Goal: Task Accomplishment & Management: Use online tool/utility

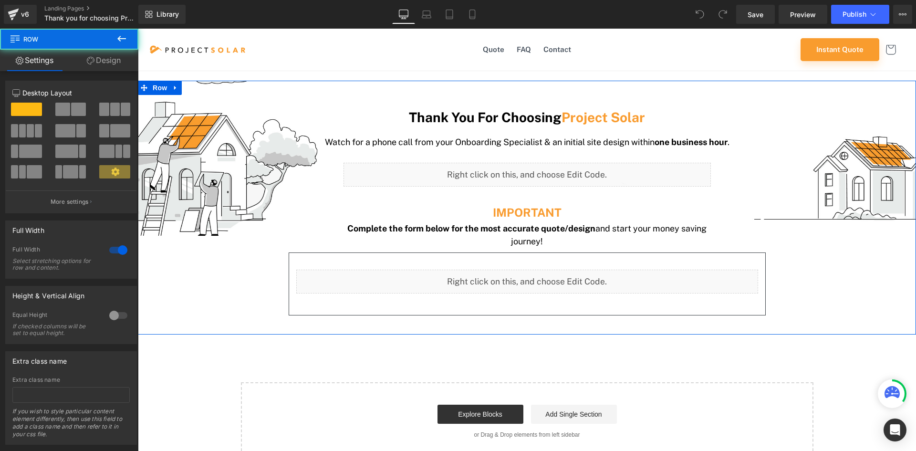
click at [191, 142] on div "Thank You For Choosing Project Solar Heading Watch for a phone call from your O…" at bounding box center [527, 212] width 778 height 234
click at [120, 167] on span at bounding box center [114, 171] width 31 height 13
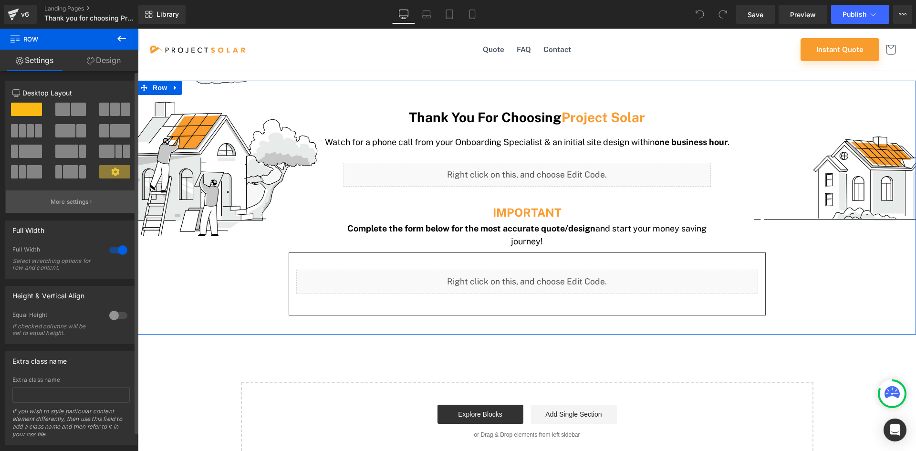
click at [85, 199] on p "More settings" at bounding box center [70, 202] width 38 height 9
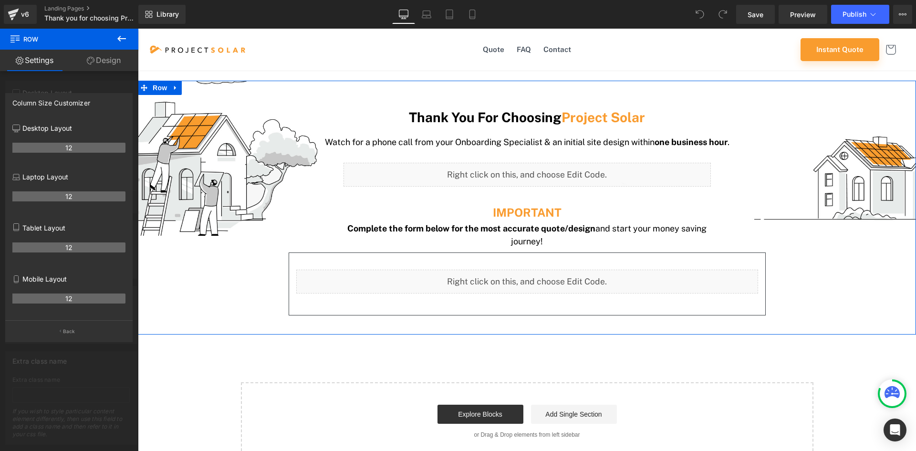
click at [93, 63] on icon at bounding box center [91, 61] width 8 height 8
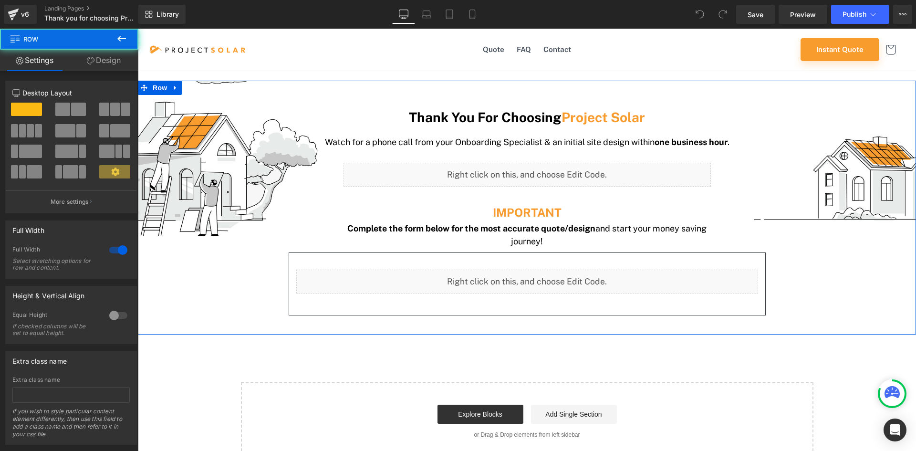
click at [205, 154] on div "Thank You For Choosing Project Solar Heading Watch for a phone call from your O…" at bounding box center [527, 212] width 778 height 234
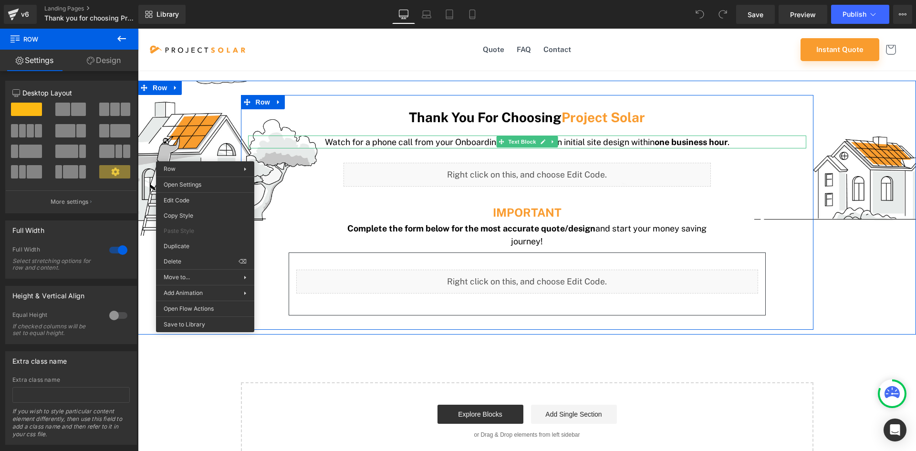
click at [285, 145] on p "Watch for a phone call from your Onboarding Specialist & an initial site design…" at bounding box center [527, 142] width 558 height 13
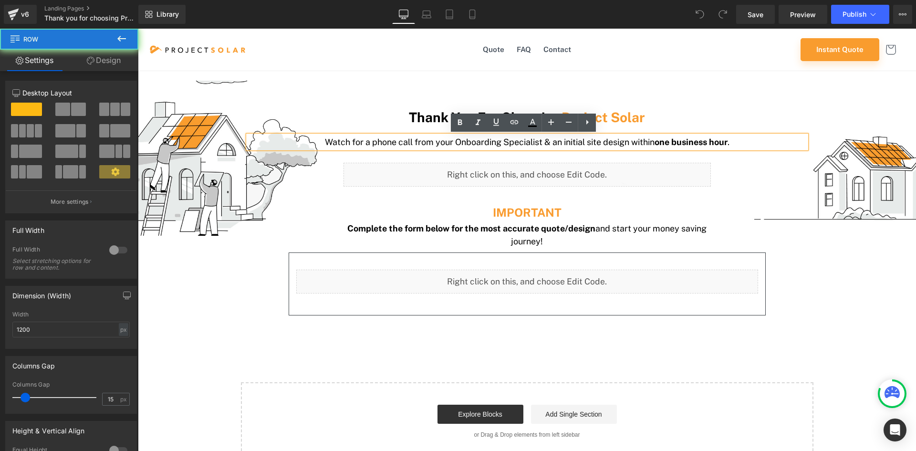
click at [281, 170] on div "Thank You For Choosing Project Solar Heading Watch for a phone call from your O…" at bounding box center [527, 216] width 573 height 215
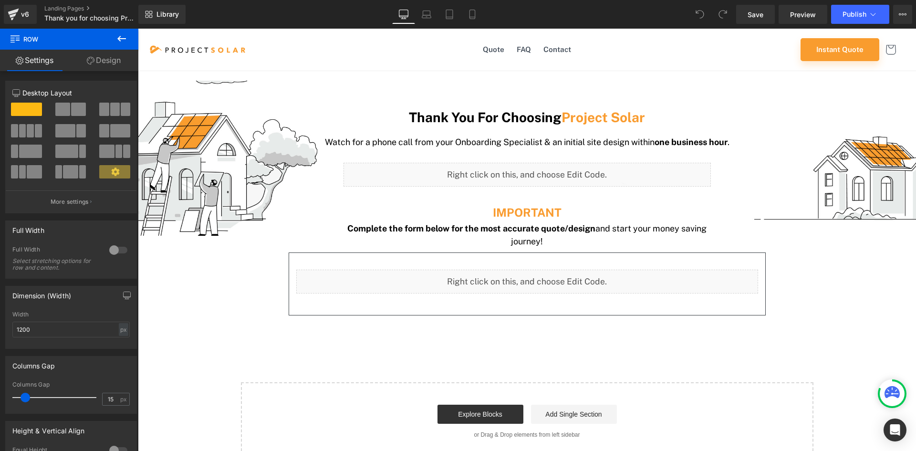
click at [243, 77] on div "Thank You For Choosing Project Solar Heading Watch for a phone call from your O…" at bounding box center [527, 265] width 778 height 389
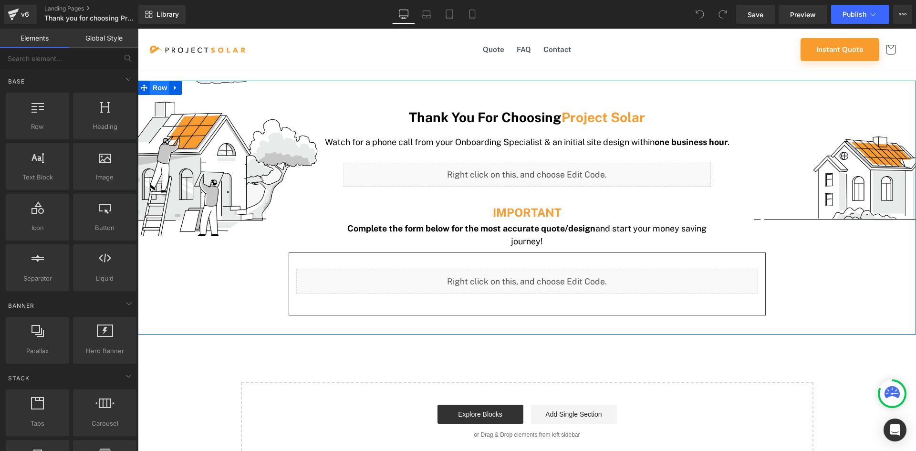
click at [154, 86] on span "Row" at bounding box center [159, 88] width 19 height 14
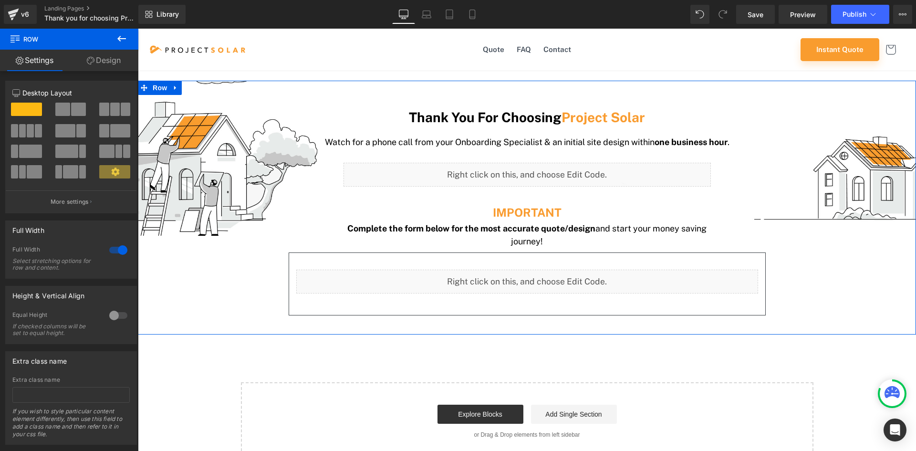
click at [209, 90] on div at bounding box center [527, 88] width 778 height 14
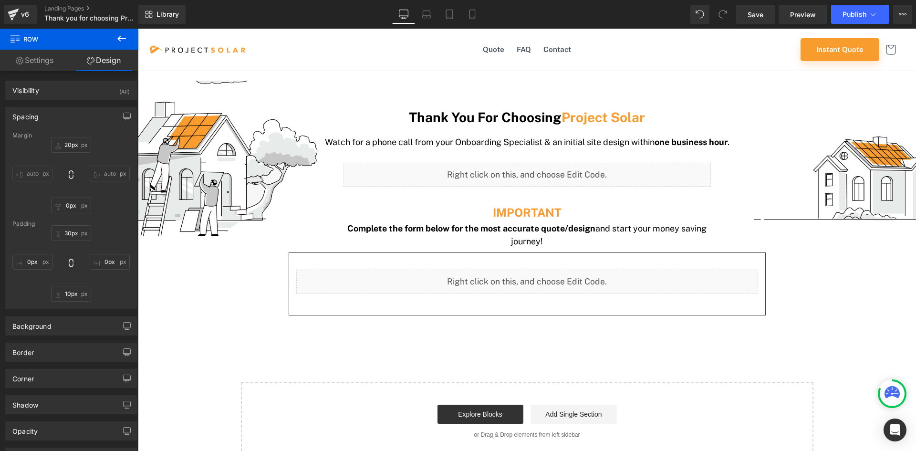
click at [211, 87] on div "Thank You For Choosing Project Solar Heading Watch for a phone call from your O…" at bounding box center [527, 207] width 778 height 253
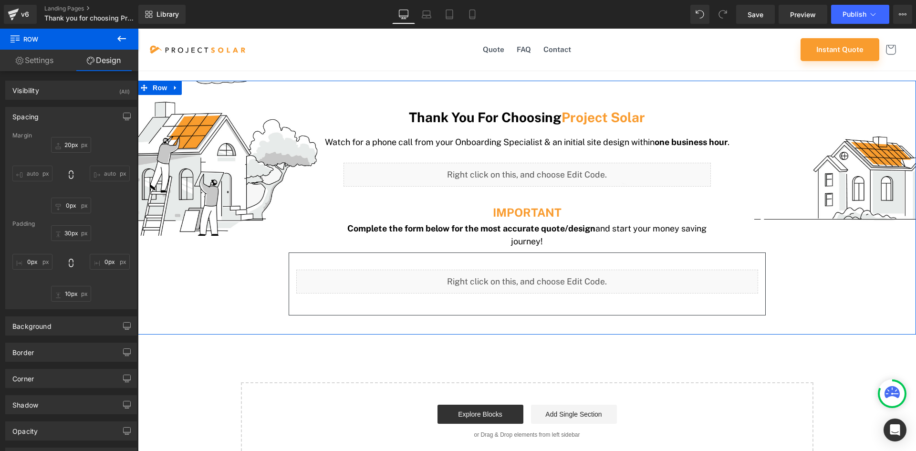
click at [175, 111] on div "Thank You For Choosing Project Solar Heading Watch for a phone call from your O…" at bounding box center [527, 212] width 778 height 234
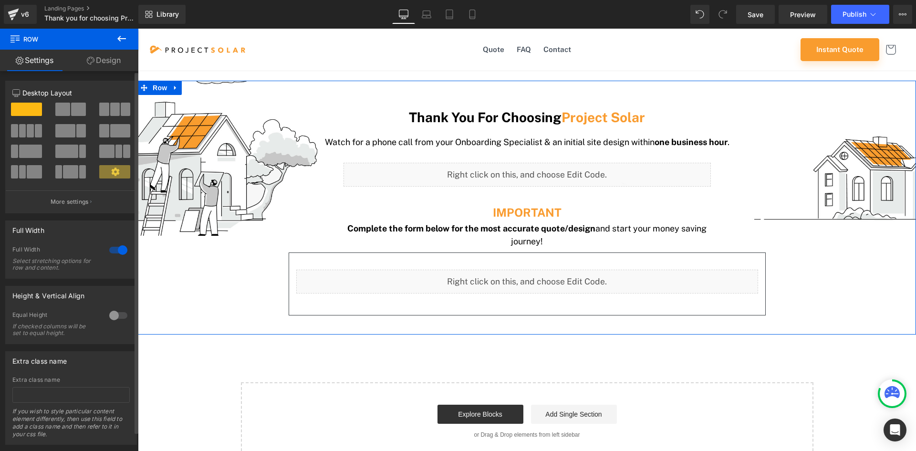
click at [28, 110] on span at bounding box center [26, 109] width 31 height 13
click at [57, 211] on button "More settings" at bounding box center [71, 201] width 131 height 22
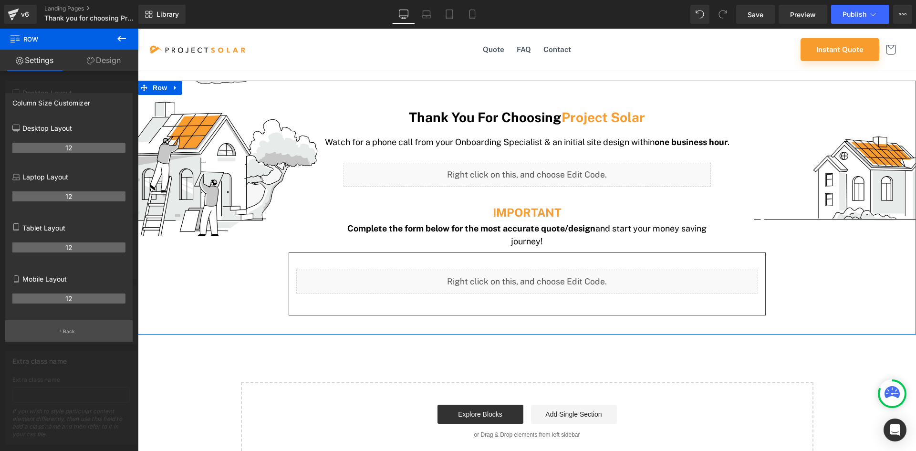
click at [42, 335] on button "Back" at bounding box center [68, 330] width 127 height 21
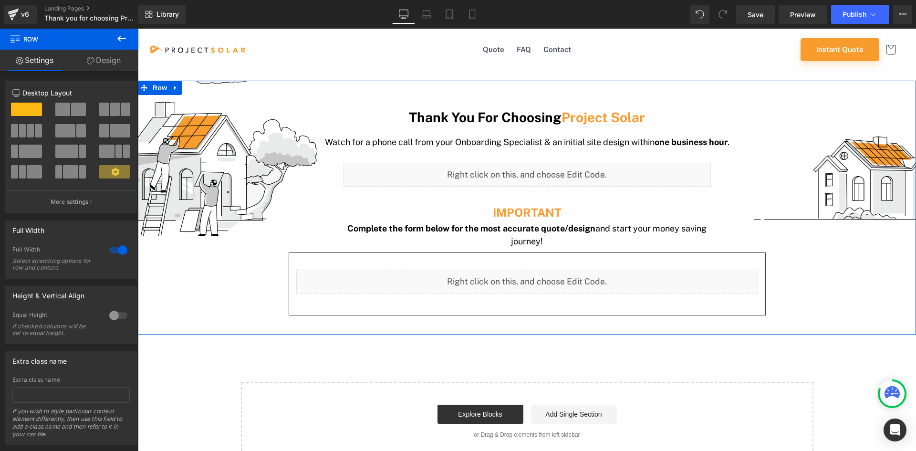
click at [91, 62] on icon at bounding box center [91, 61] width 8 height 8
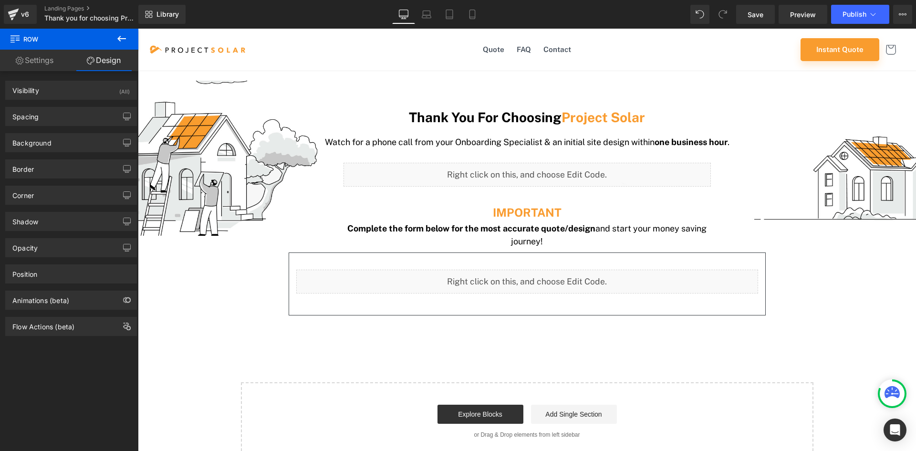
click at [21, 38] on span "Row" at bounding box center [57, 39] width 95 height 21
click at [118, 37] on icon at bounding box center [121, 38] width 11 height 11
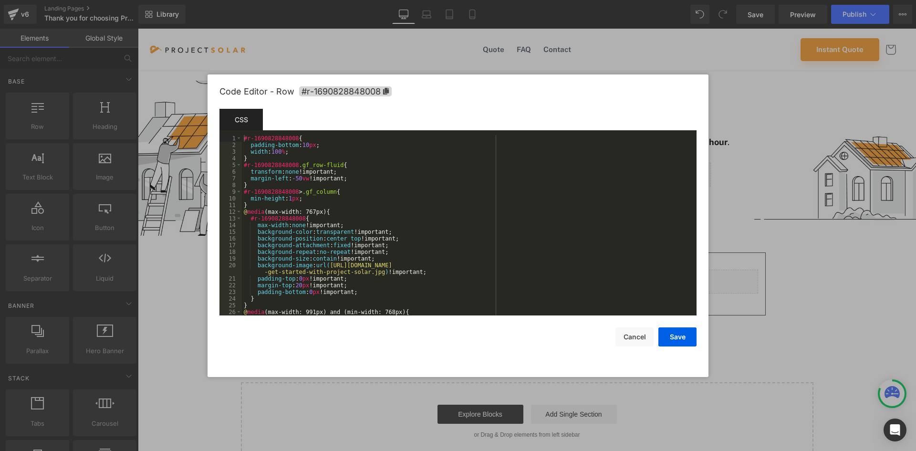
click at [197, 317] on body "Row You are previewing how the will restyle your page. You can not edit Element…" at bounding box center [458, 225] width 916 height 451
drag, startPoint x: 372, startPoint y: 271, endPoint x: 326, endPoint y: 268, distance: 46.4
click at [326, 268] on div "#r-1690828848008 { padding-bottom : 10 px ; width : 100 % ; } #r-1690828848008 …" at bounding box center [467, 232] width 451 height 194
click at [290, 256] on div "#r-1690828848008 { padding-bottom : 10 px ; width : 100 % ; } #r-1690828848008 …" at bounding box center [467, 232] width 451 height 194
click at [291, 242] on div "#r-1690828848008 { padding-bottom : 10 px ; width : 100 % ; } #r-1690828848008 …" at bounding box center [467, 232] width 451 height 194
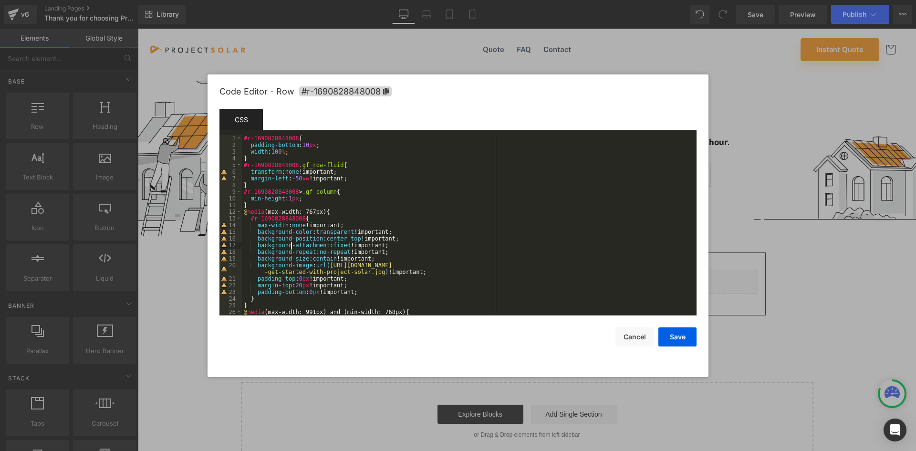
click at [346, 237] on div "#r-1690828848008 { padding-bottom : 10 px ; width : 100 % ; } #r-1690828848008 …" at bounding box center [467, 232] width 451 height 194
click at [669, 337] on button "Save" at bounding box center [677, 336] width 38 height 19
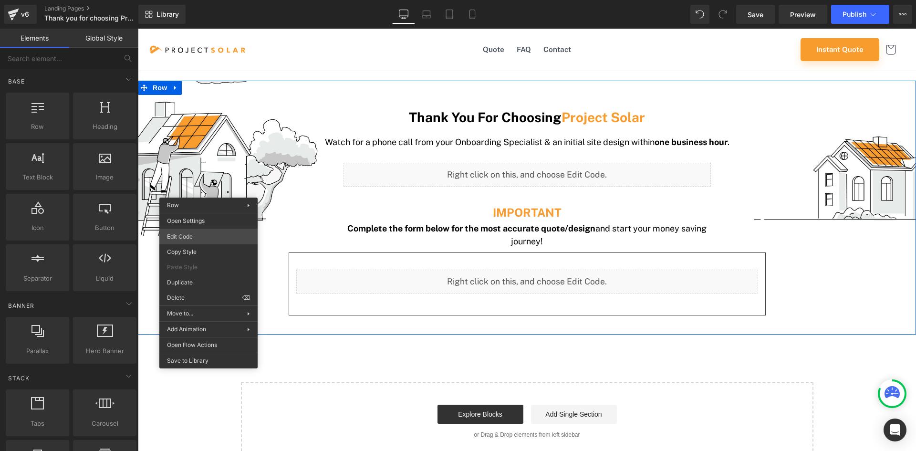
click at [202, 235] on body "Row You are previewing how the will restyle your page. You can not edit Element…" at bounding box center [458, 225] width 916 height 451
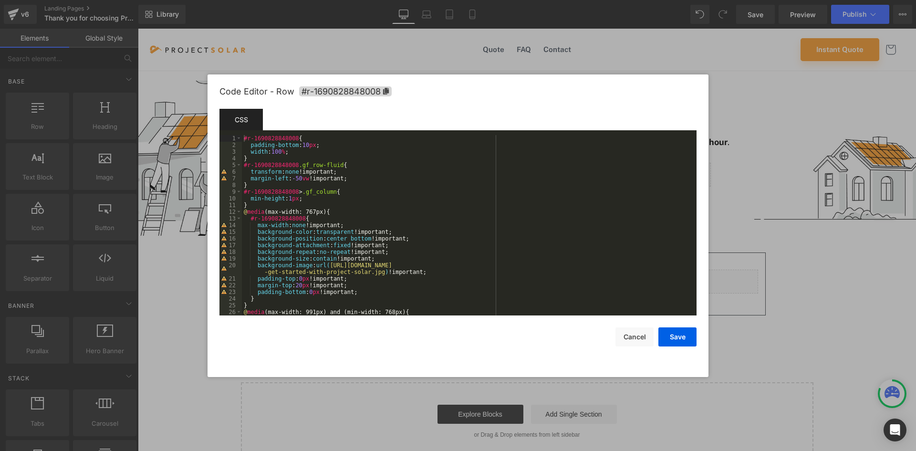
click at [278, 265] on div "#r-1690828848008 { padding-bottom : 10 px ; width : 100 % ; } #r-1690828848008 …" at bounding box center [467, 232] width 451 height 194
click at [285, 291] on div "#r-1690828848008 { padding-bottom : 10 px ; width : 100 % ; } #r-1690828848008 …" at bounding box center [467, 232] width 451 height 194
click at [361, 294] on div "#r-1690828848008 { padding-bottom : 10 px ; width : 100 % ; } #r-1690828848008 …" at bounding box center [467, 232] width 451 height 194
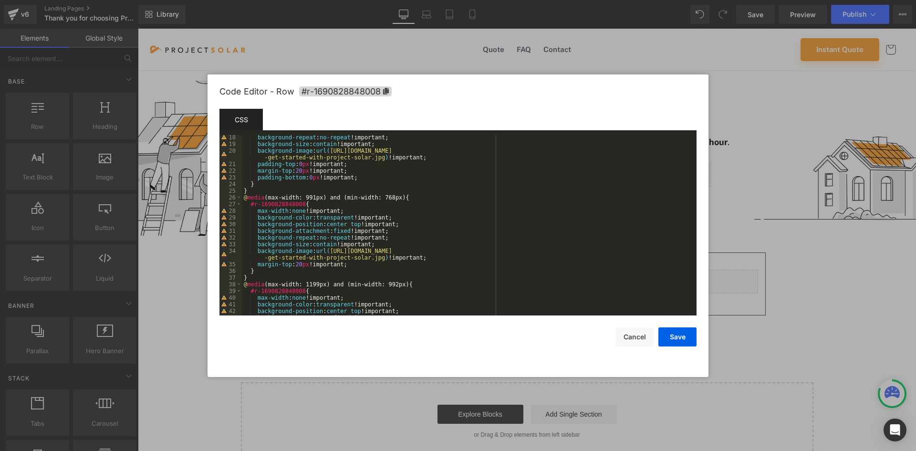
scroll to position [29, 0]
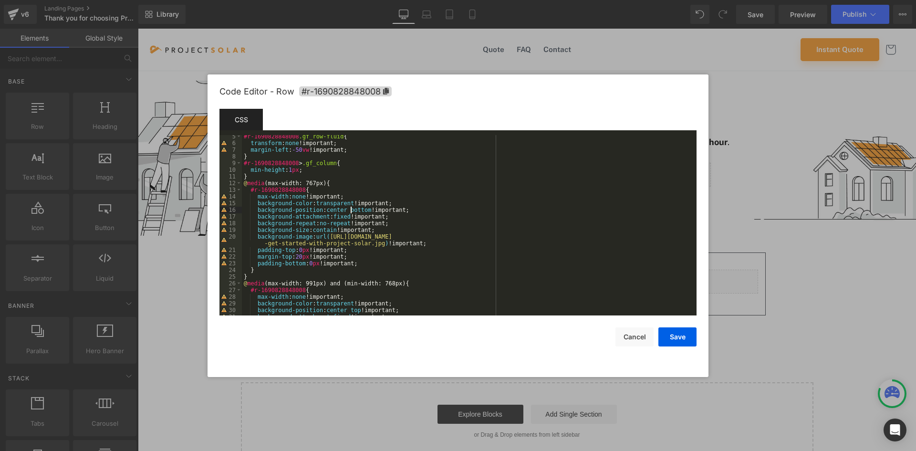
click at [352, 209] on div "#r-1690828848008 .gf_row-fluid { transform : none !important; margin-left : -50…" at bounding box center [467, 230] width 451 height 194
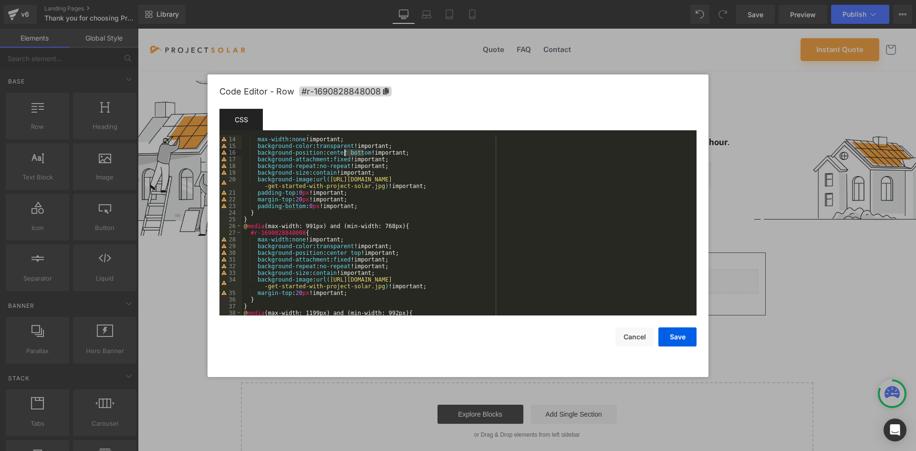
scroll to position [86, 0]
click at [348, 257] on div "#r-1690828848008 { max-width : none !important; background-color : transparent …" at bounding box center [467, 226] width 451 height 194
click at [345, 256] on div "#r-1690828848008 { max-width : none !important; background-color : transparent …" at bounding box center [467, 226] width 451 height 194
click at [345, 250] on div "#r-1690828848008 { max-width : none !important; background-color : transparent …" at bounding box center [467, 226] width 451 height 194
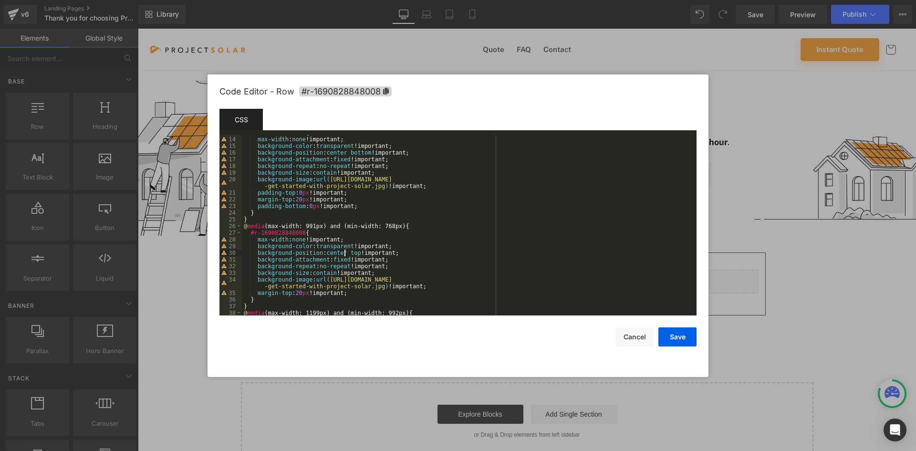
click at [352, 251] on div "#r-1690828848008 { max-width : none !important; background-color : transparent …" at bounding box center [467, 226] width 451 height 194
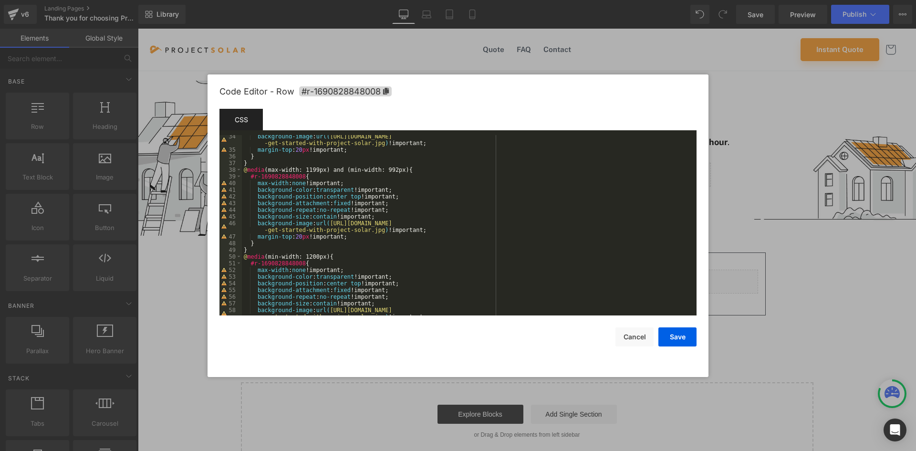
scroll to position [229, 0]
click at [348, 195] on div "background-image : url( [URL][DOMAIN_NAME] -get-started-with-project-solar.jpg …" at bounding box center [467, 236] width 451 height 207
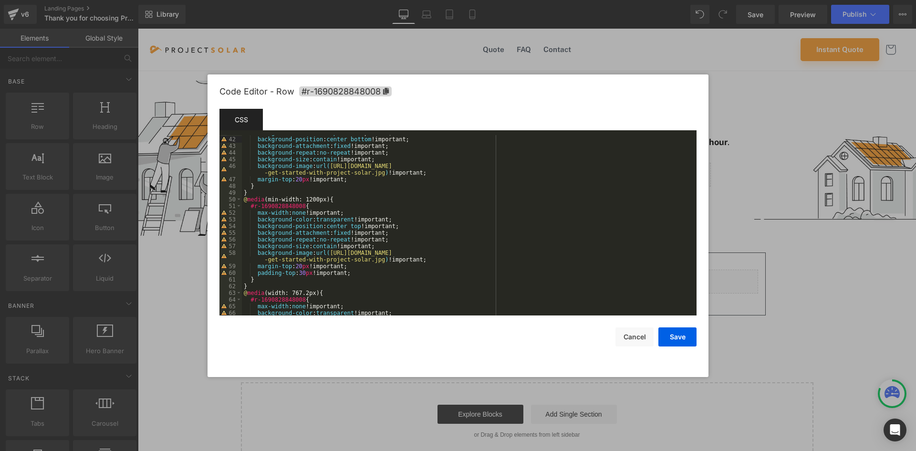
click at [351, 226] on div "background-color : transparent !important; background-position : center bottom …" at bounding box center [467, 226] width 451 height 194
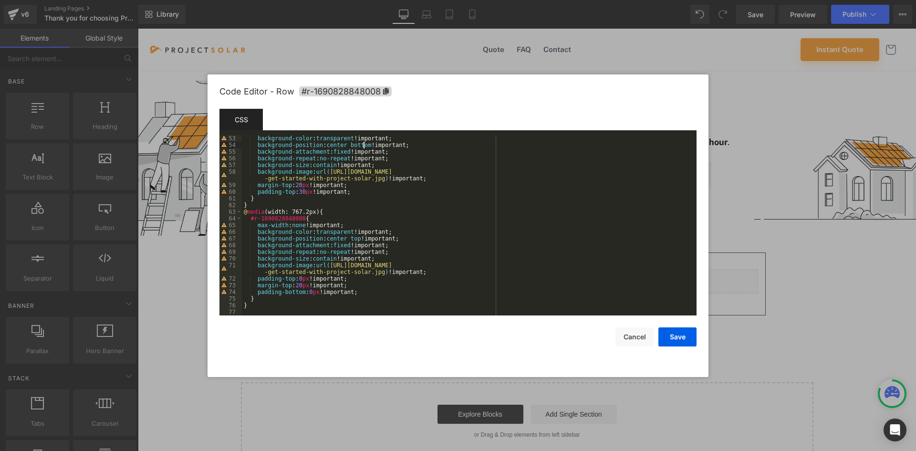
scroll to position [367, 0]
click at [348, 238] on div "background-color : transparent !important; background-position : center bottom …" at bounding box center [467, 232] width 451 height 194
click at [637, 332] on button "Cancel" at bounding box center [634, 336] width 38 height 19
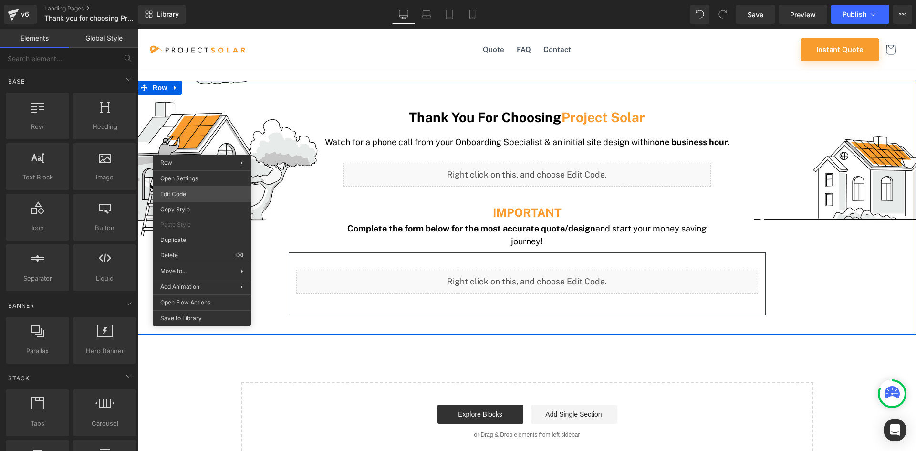
click at [191, 192] on body "Row You are previewing how the will restyle your page. You can not edit Element…" at bounding box center [458, 225] width 916 height 451
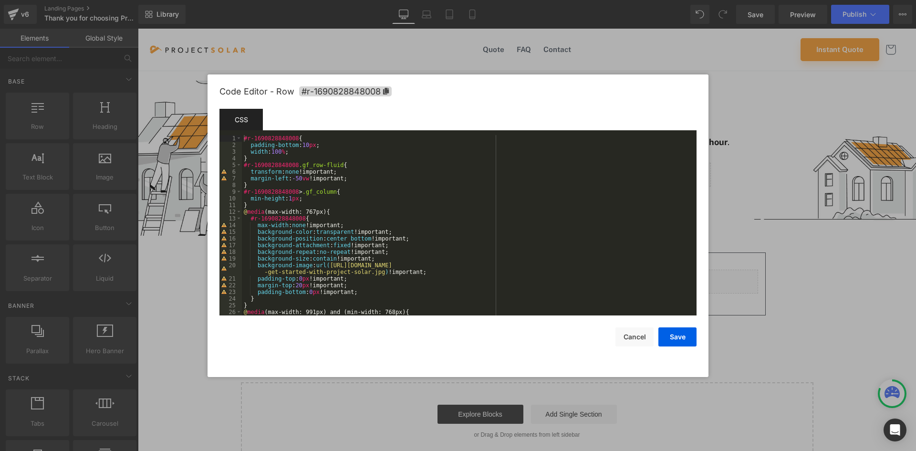
click at [351, 236] on div "#r-1690828848008 { padding-bottom : 10 px ; width : 100 % ; } #r-1690828848008 …" at bounding box center [467, 232] width 451 height 194
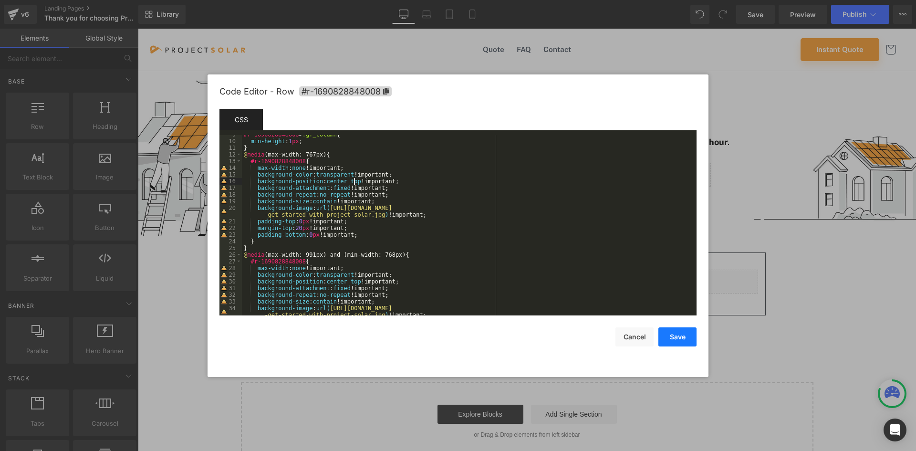
click at [671, 334] on button "Save" at bounding box center [677, 336] width 38 height 19
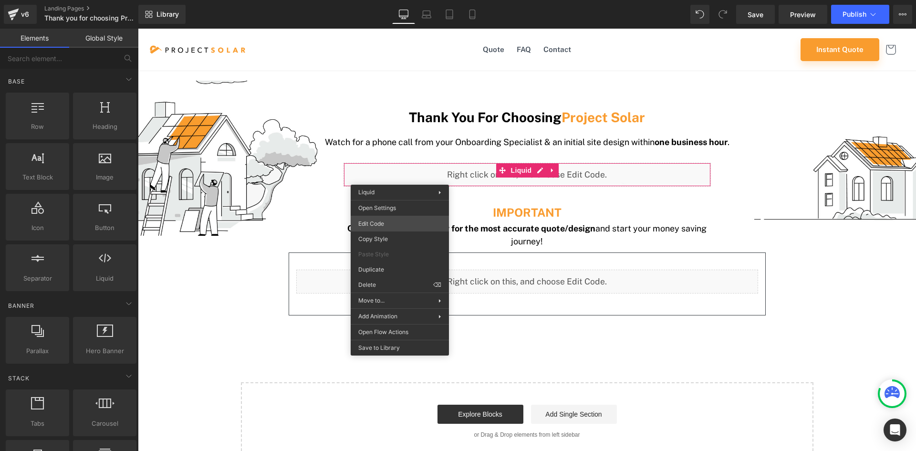
click at [376, 0] on div "Row You are previewing how the will restyle your page. You can not edit Element…" at bounding box center [458, 0] width 916 height 0
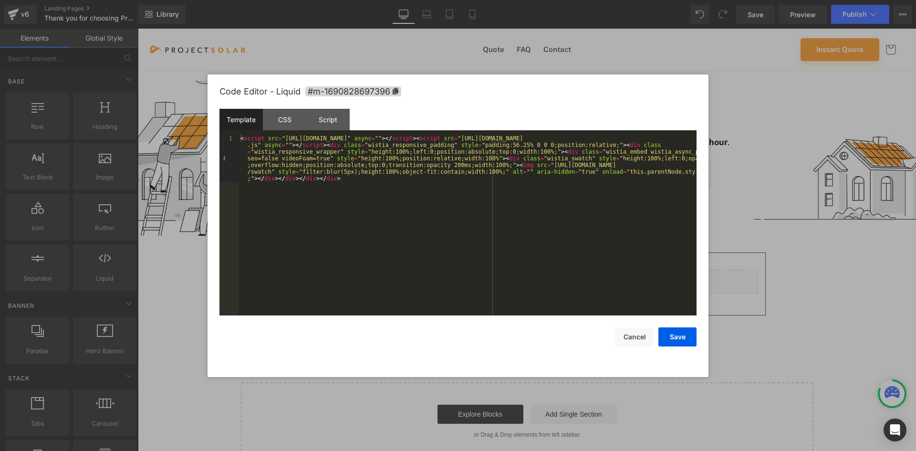
click at [277, 140] on div "< script src = "[URL][DOMAIN_NAME]" async = "" > </ script > < script src = "[U…" at bounding box center [468, 272] width 458 height 274
click at [267, 140] on div "< script src = "[URL][DOMAIN_NAME]" async = "" > </ script > < script src = "[U…" at bounding box center [468, 272] width 458 height 274
click at [624, 334] on button "Cancel" at bounding box center [634, 336] width 38 height 19
click at [415, 0] on div "Row You are previewing how the will restyle your page. You can not edit Element…" at bounding box center [458, 0] width 916 height 0
click at [287, 122] on div "CSS" at bounding box center [284, 119] width 43 height 21
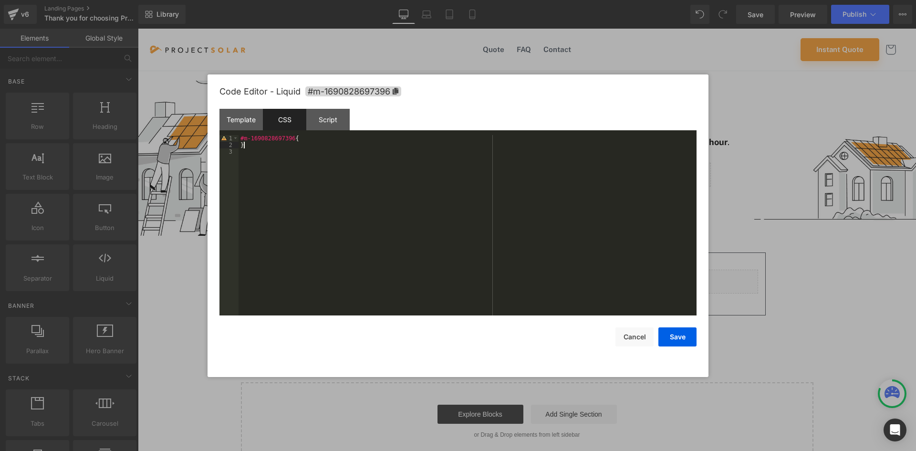
click at [287, 146] on div "#m-1690828697396 { }" at bounding box center [468, 232] width 458 height 194
click at [670, 340] on button "Save" at bounding box center [677, 336] width 38 height 19
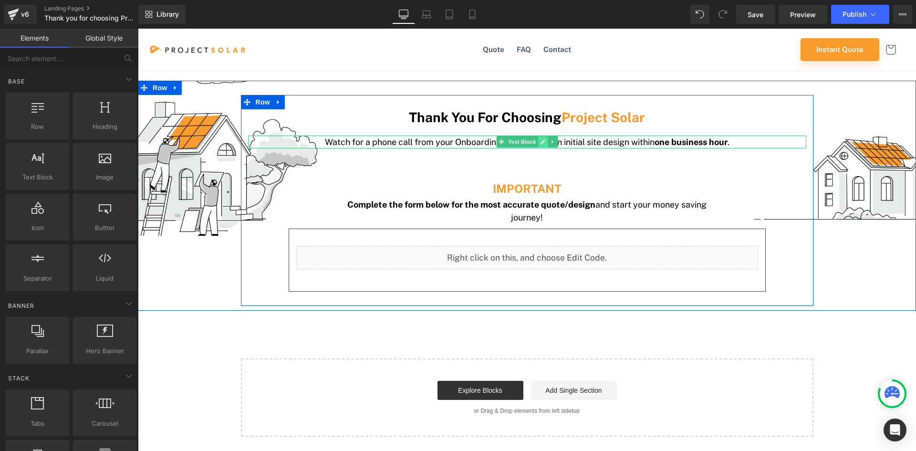
click at [541, 141] on icon at bounding box center [543, 142] width 5 height 5
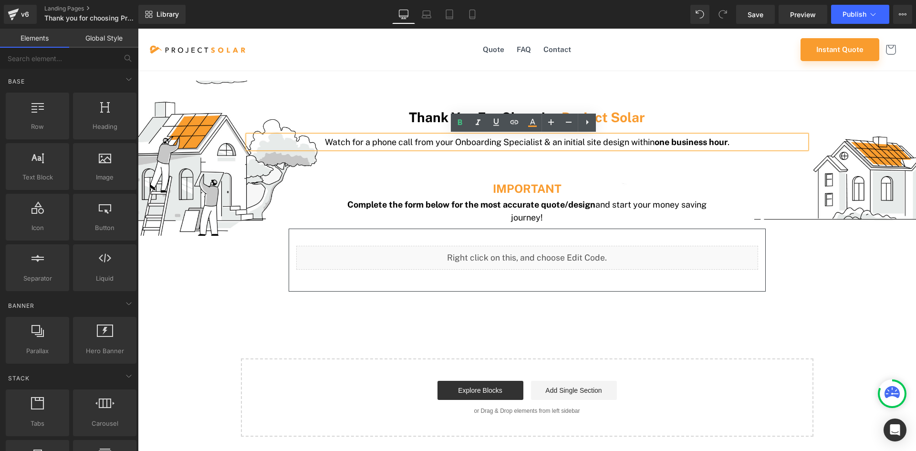
click at [482, 140] on p "Watch for a phone call from your Onboarding Specialist & an initial site design…" at bounding box center [527, 142] width 558 height 13
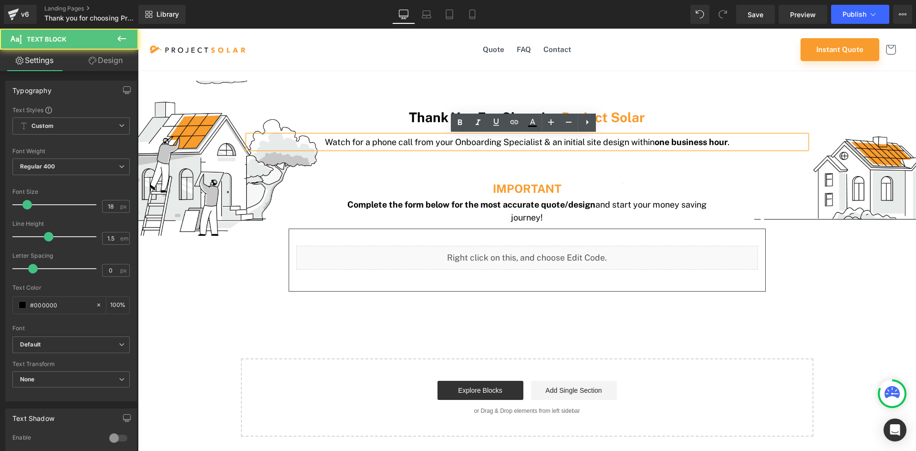
click at [674, 143] on strong "one business hour" at bounding box center [691, 142] width 73 height 10
click at [560, 144] on p "Watch for a phone call from your Onboarding Specialist & an initial site design…" at bounding box center [527, 142] width 558 height 13
click at [331, 143] on p "Watch for a phone call from your Onboarding Specialist & an initial site design…" at bounding box center [527, 142] width 558 height 13
click at [326, 162] on div "Thank You For Choosing Project Solar Heading Watch for a phone call from your O…" at bounding box center [527, 204] width 573 height 191
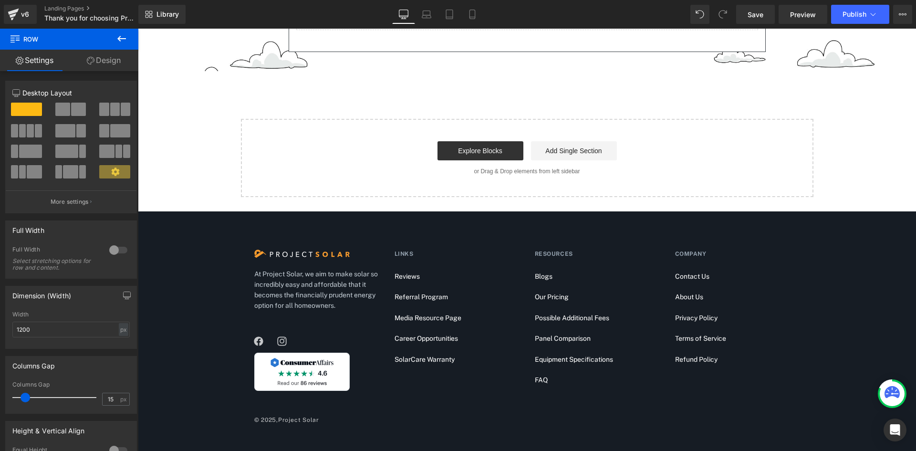
scroll to position [0, 0]
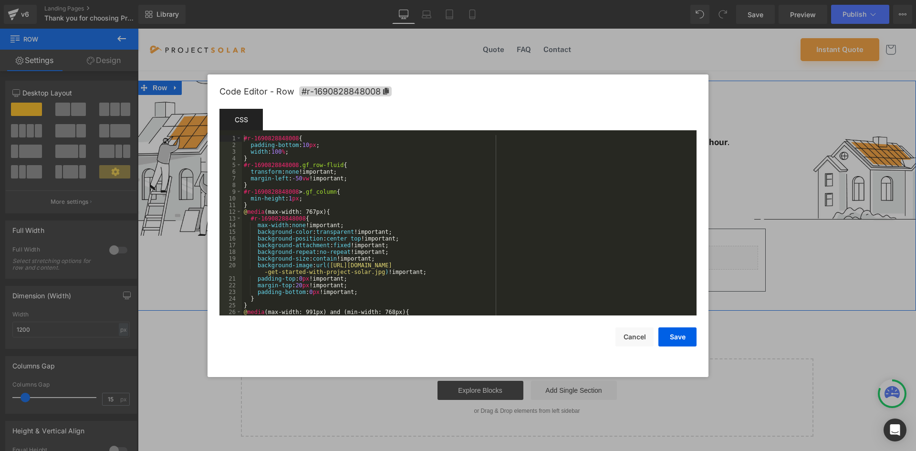
click at [186, 193] on body "Row You are previewing how the will restyle your page. You can not edit Element…" at bounding box center [458, 225] width 916 height 451
click at [283, 231] on div "#r-1690828848008 { padding-bottom : 10 px ; width : 100 % ; } #r-1690828848008 …" at bounding box center [467, 232] width 451 height 194
click at [275, 219] on div "#r-1690828848008 { padding-bottom : 10 px ; width : 100 % ; } #r-1690828848008 …" at bounding box center [467, 232] width 451 height 194
click at [632, 334] on button "Cancel" at bounding box center [634, 336] width 38 height 19
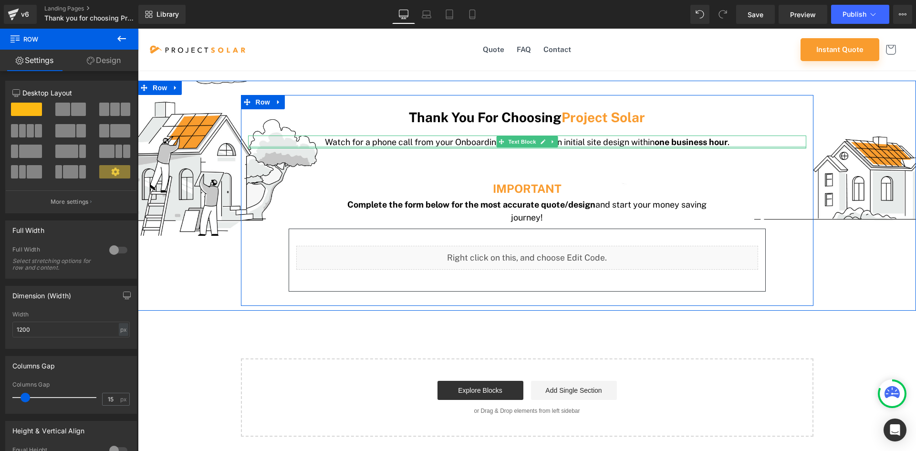
click at [558, 144] on p "Watch for a phone call from your Onboarding Specialist & an initial site design…" at bounding box center [527, 142] width 558 height 13
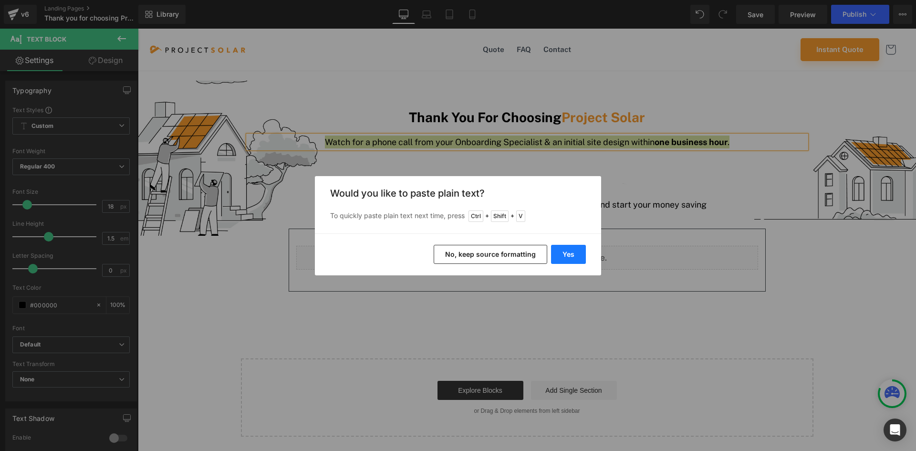
click at [563, 254] on button "Yes" at bounding box center [568, 254] width 35 height 19
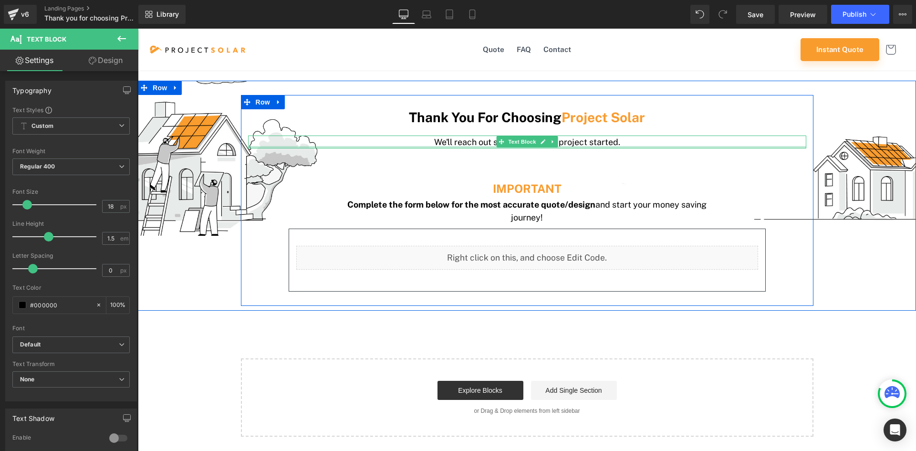
click at [488, 145] on p "We'll reach out soon to get your project started." at bounding box center [527, 142] width 558 height 13
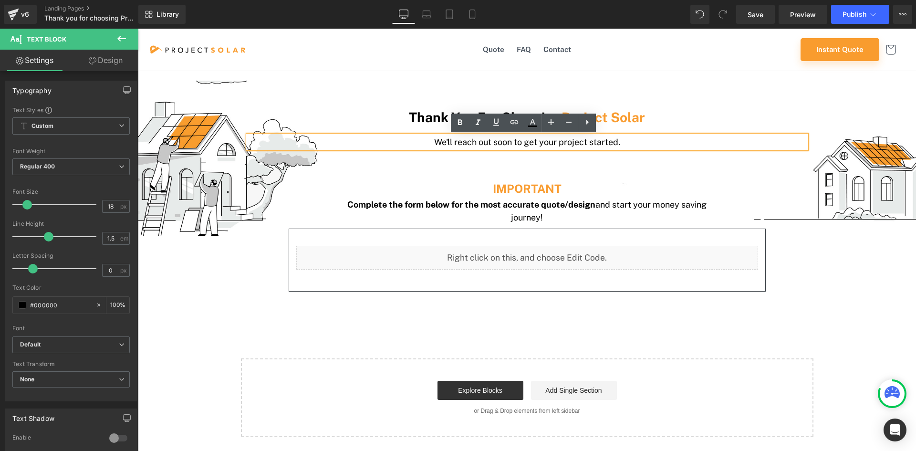
click at [510, 141] on p "We'll reach out soon to get your project started." at bounding box center [527, 142] width 558 height 13
click at [441, 142] on strong "We'll reach out soon" at bounding box center [473, 142] width 81 height 10
drag, startPoint x: 441, startPoint y: 142, endPoint x: 505, endPoint y: 143, distance: 63.9
click at [505, 143] on strong "We'll reach out soon" at bounding box center [473, 142] width 81 height 10
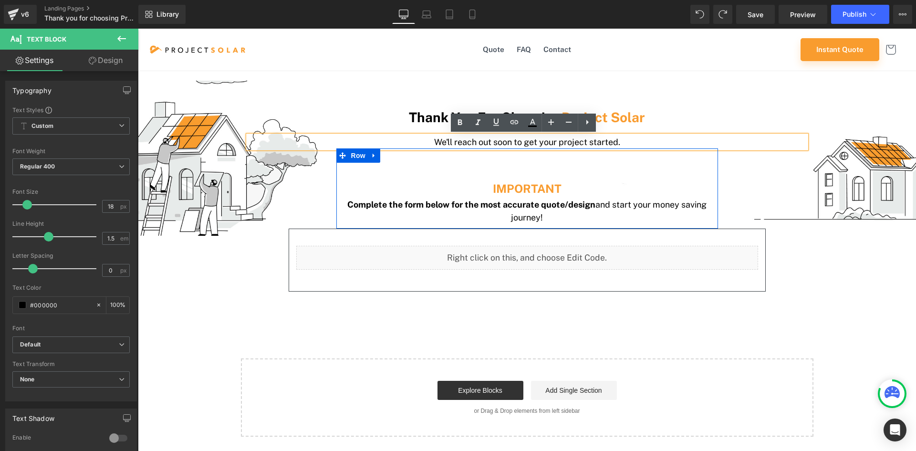
click at [525, 159] on div at bounding box center [527, 155] width 382 height 14
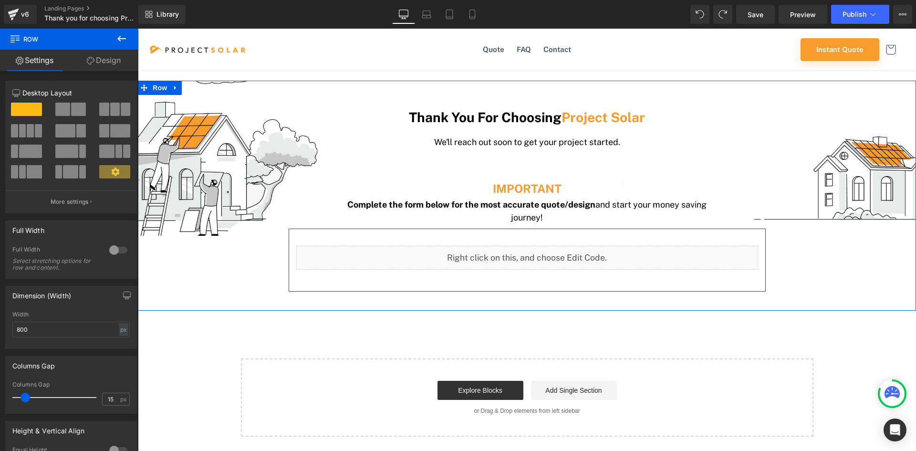
click at [216, 252] on div "Thank You For Choosing Project Solar Heading We'll reach out soon to get your p…" at bounding box center [527, 200] width 778 height 210
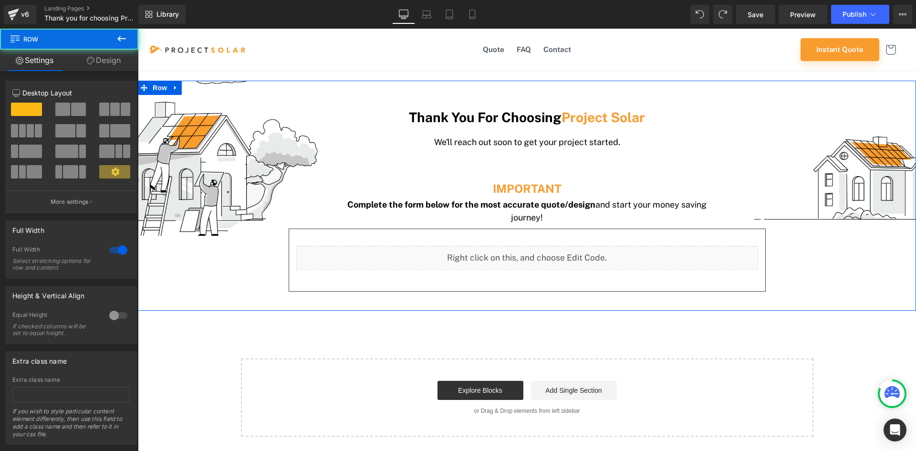
click at [209, 168] on div "Thank You For Choosing Project Solar Heading We'll reach out soon to get your p…" at bounding box center [527, 200] width 778 height 210
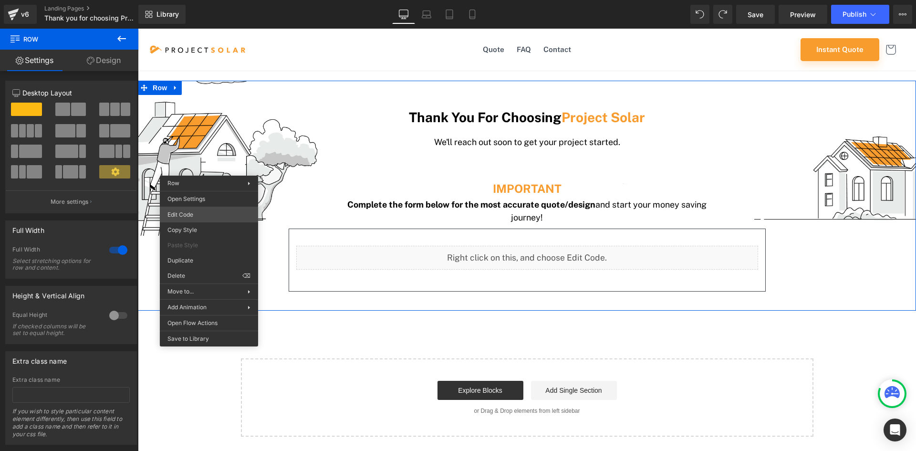
click at [173, 219] on body "Row You are previewing how the will restyle your page. You can not edit Element…" at bounding box center [458, 225] width 916 height 451
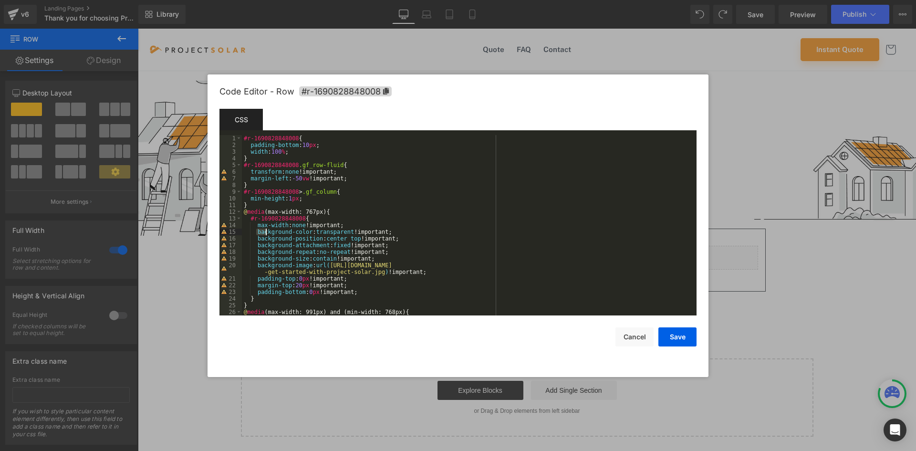
drag, startPoint x: 257, startPoint y: 231, endPoint x: 281, endPoint y: 237, distance: 25.1
click at [281, 237] on div "#r-1690828848008 { padding-bottom : 10 px ; width : 100 % ; } #r-1690828848008 …" at bounding box center [467, 232] width 451 height 194
click at [427, 269] on div "#r-1690828848008 { padding-bottom : 10 px ; width : 100 % ; } #r-1690828848008 …" at bounding box center [467, 232] width 451 height 194
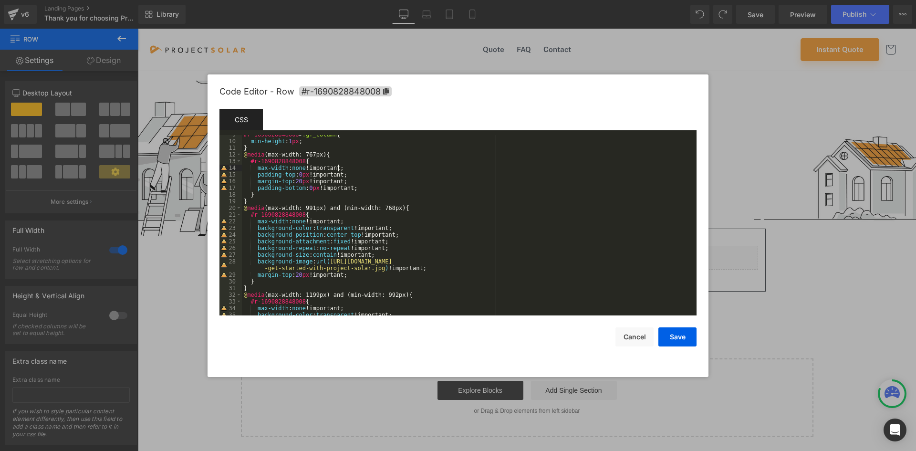
scroll to position [86, 0]
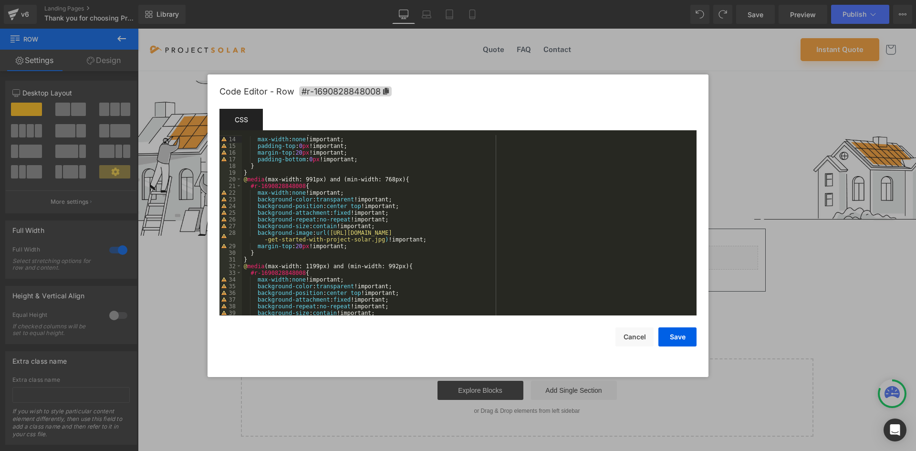
click at [341, 240] on div "#r-1690828848008 { max-width : none !important; padding-top : 0 px !important; …" at bounding box center [467, 226] width 451 height 194
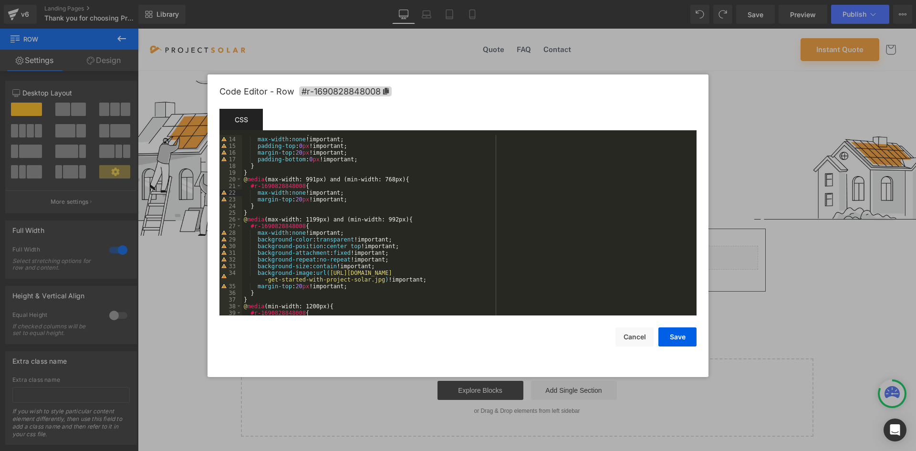
click at [417, 280] on div "#r-1690828848008 { max-width : none !important; padding-top : 0 px !important; …" at bounding box center [467, 226] width 451 height 194
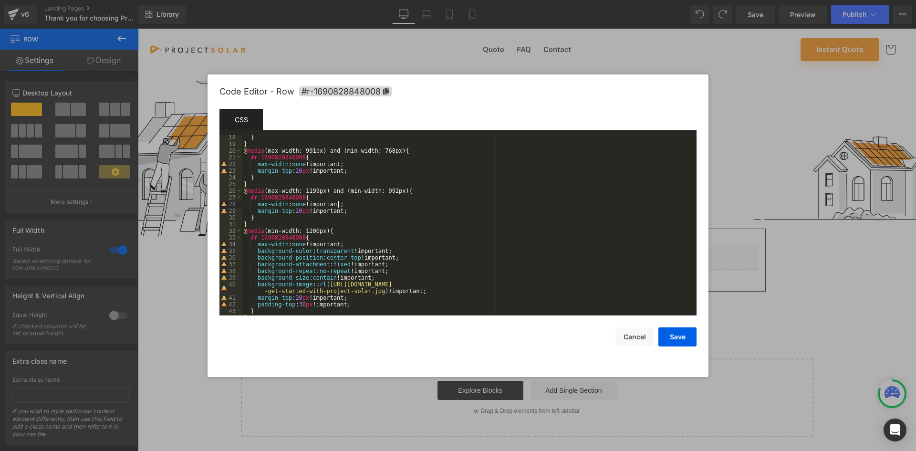
scroll to position [143, 0]
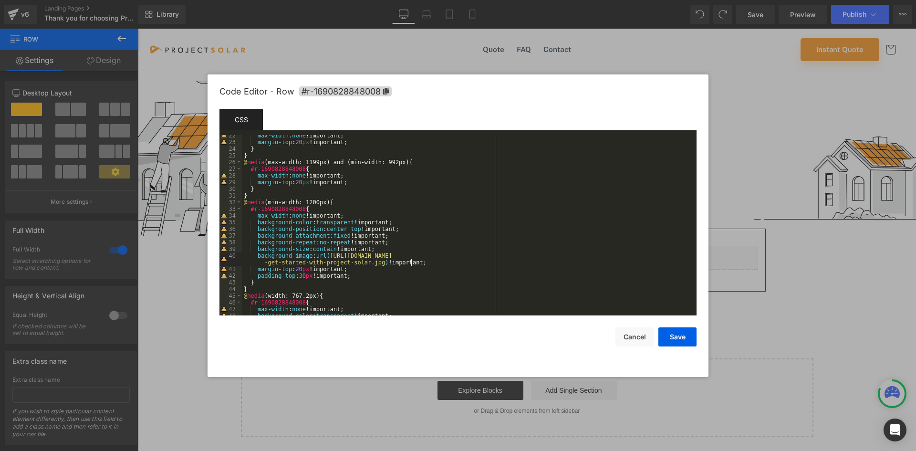
click at [416, 261] on div "max-width : none !important; margin-top : 20 px !important; } } @ media (max-wi…" at bounding box center [467, 229] width 451 height 194
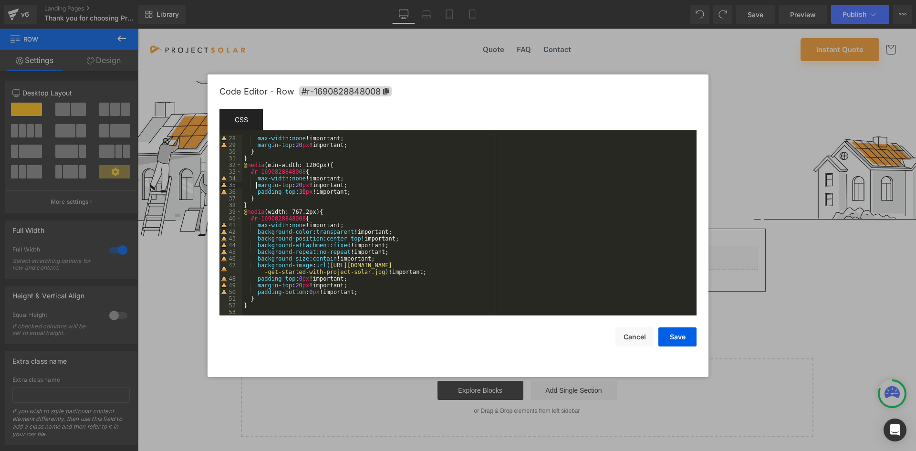
scroll to position [180, 0]
click at [411, 271] on div "max-width : none !important; margin-top : 20 px !important; } } @ media (min-wi…" at bounding box center [467, 232] width 451 height 194
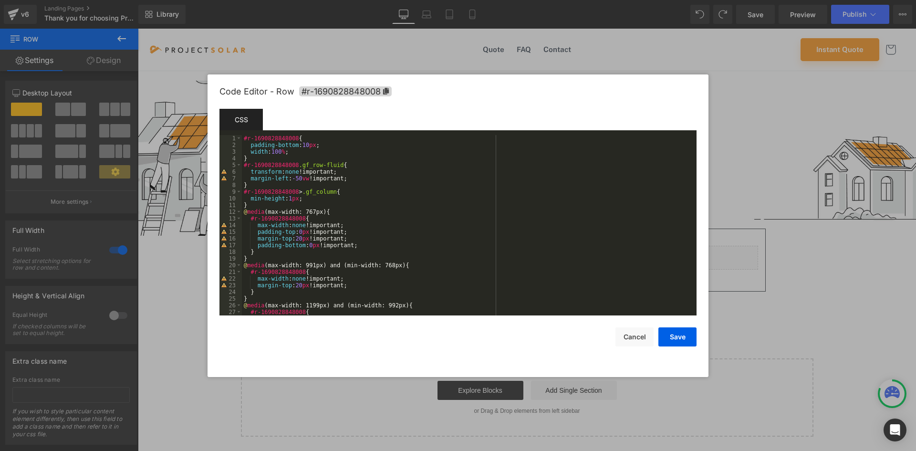
scroll to position [134, 0]
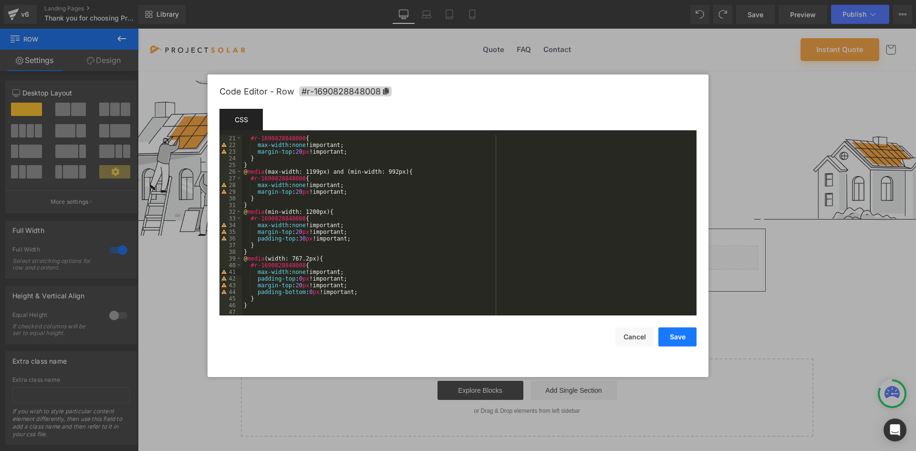
click at [666, 338] on button "Save" at bounding box center [677, 336] width 38 height 19
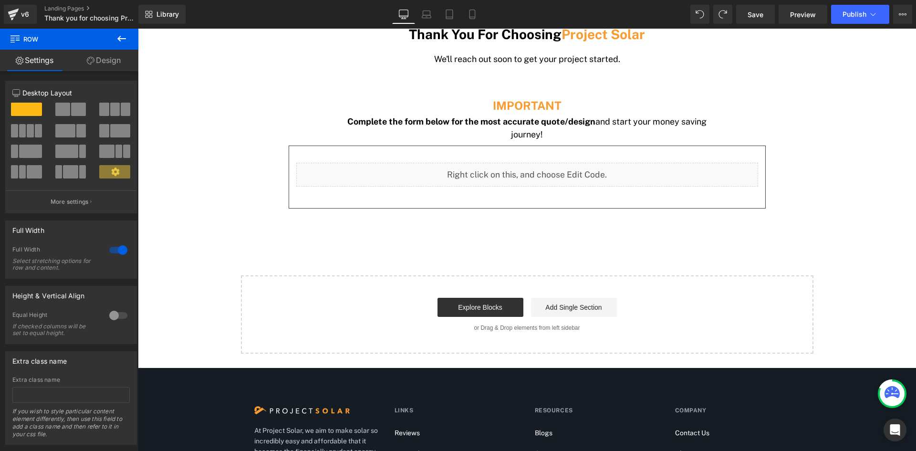
scroll to position [0, 0]
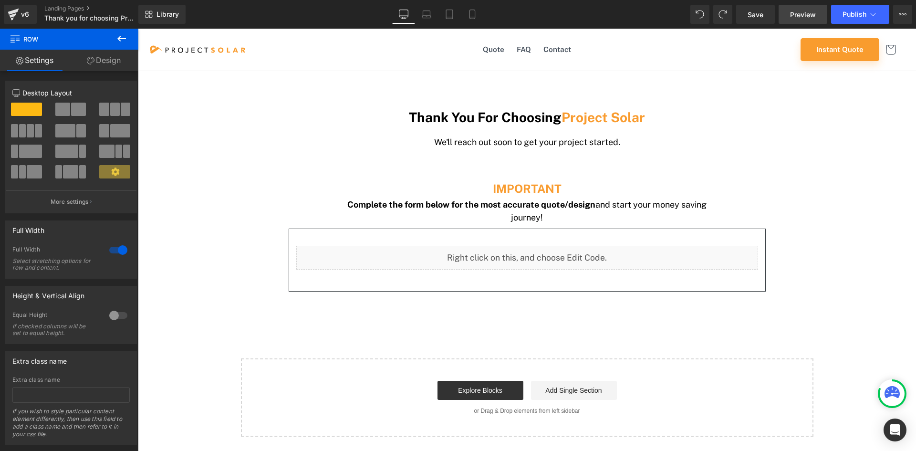
click at [803, 14] on span "Preview" at bounding box center [803, 15] width 26 height 10
click at [762, 13] on span "Save" at bounding box center [756, 15] width 16 height 10
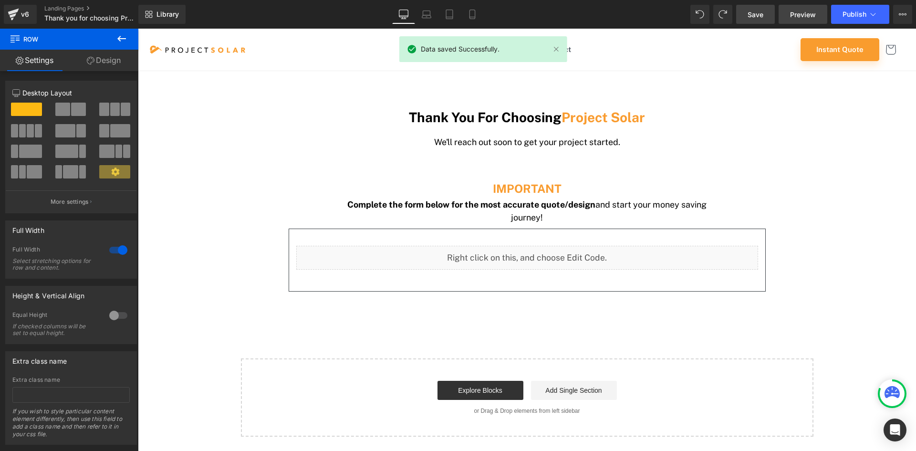
click at [797, 11] on span "Preview" at bounding box center [803, 15] width 26 height 10
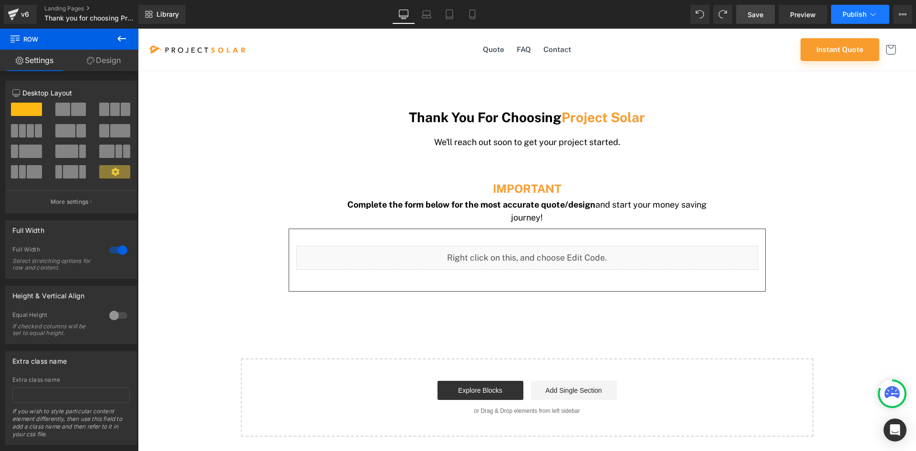
click at [874, 11] on icon at bounding box center [873, 15] width 10 height 10
click at [857, 14] on span "Publish" at bounding box center [855, 14] width 24 height 8
click at [861, 17] on span "Publish" at bounding box center [855, 14] width 24 height 8
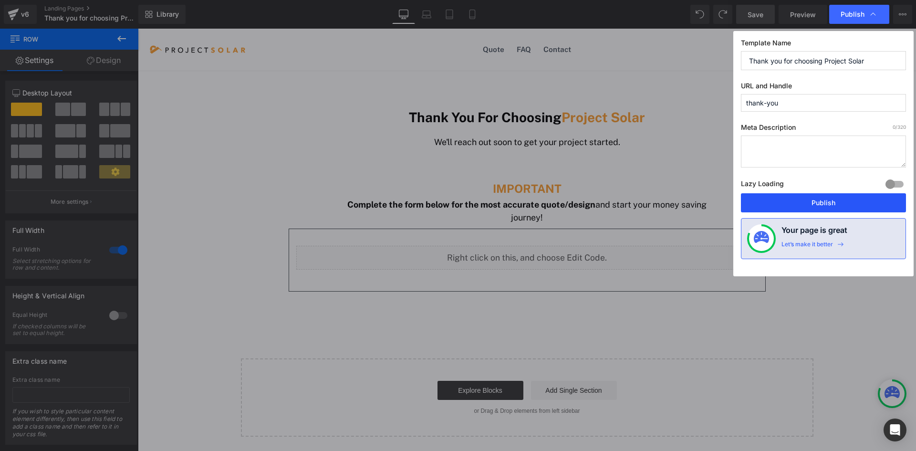
click at [794, 198] on button "Publish" at bounding box center [823, 202] width 165 height 19
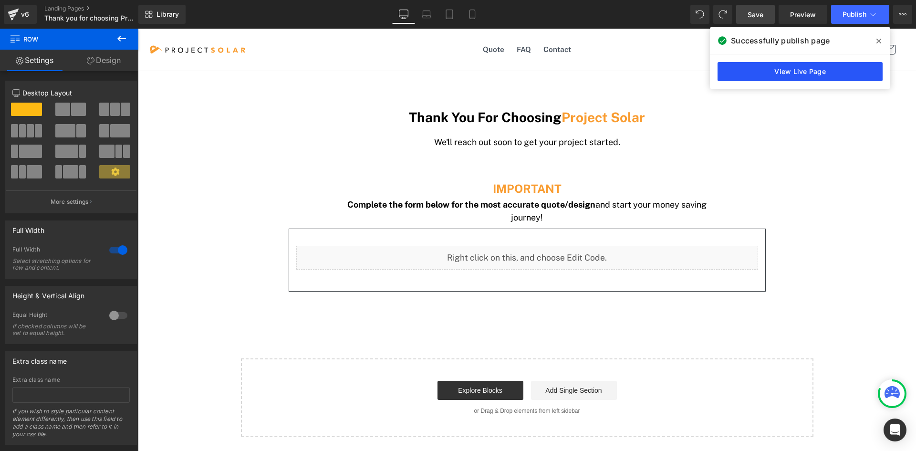
click at [747, 68] on link "View Live Page" at bounding box center [800, 71] width 165 height 19
